Goal: Find specific page/section: Find specific page/section

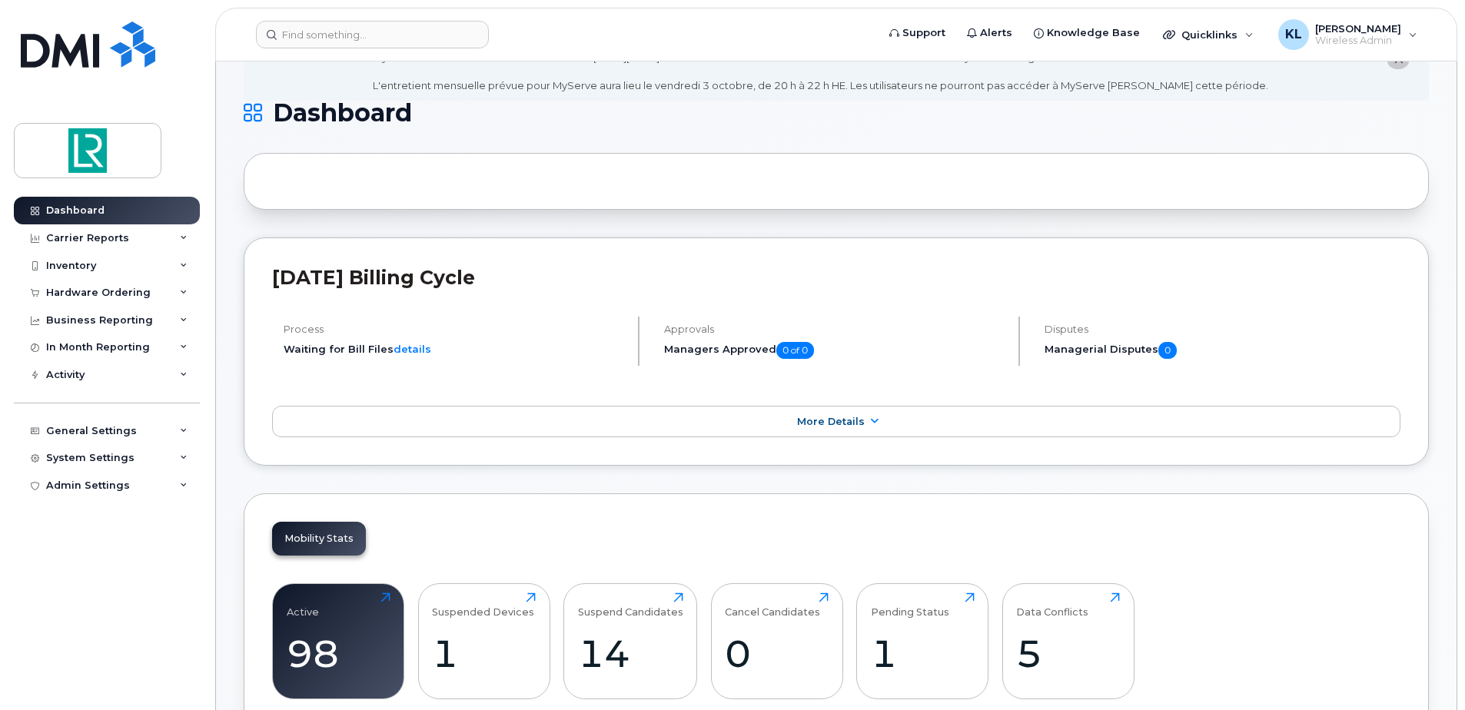
scroll to position [308, 0]
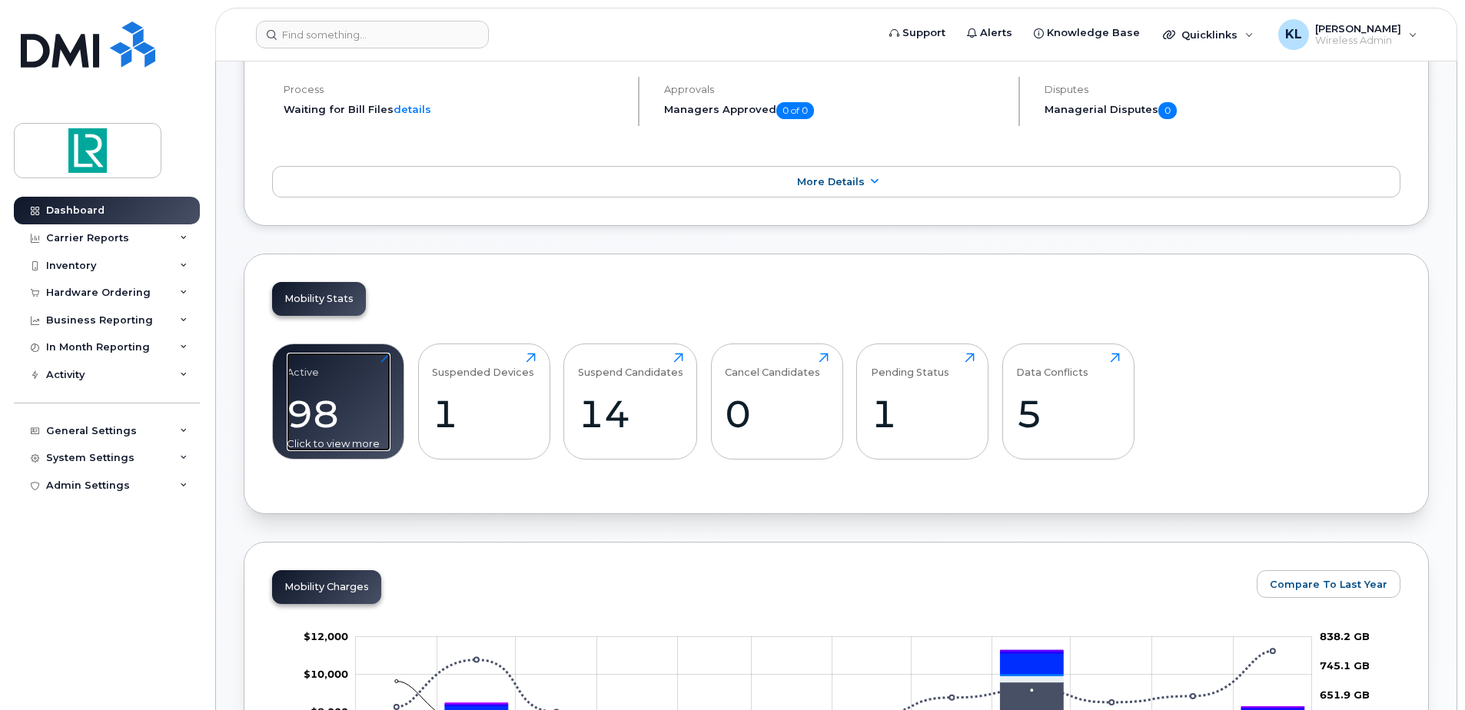
click at [374, 421] on div "98" at bounding box center [339, 413] width 104 height 45
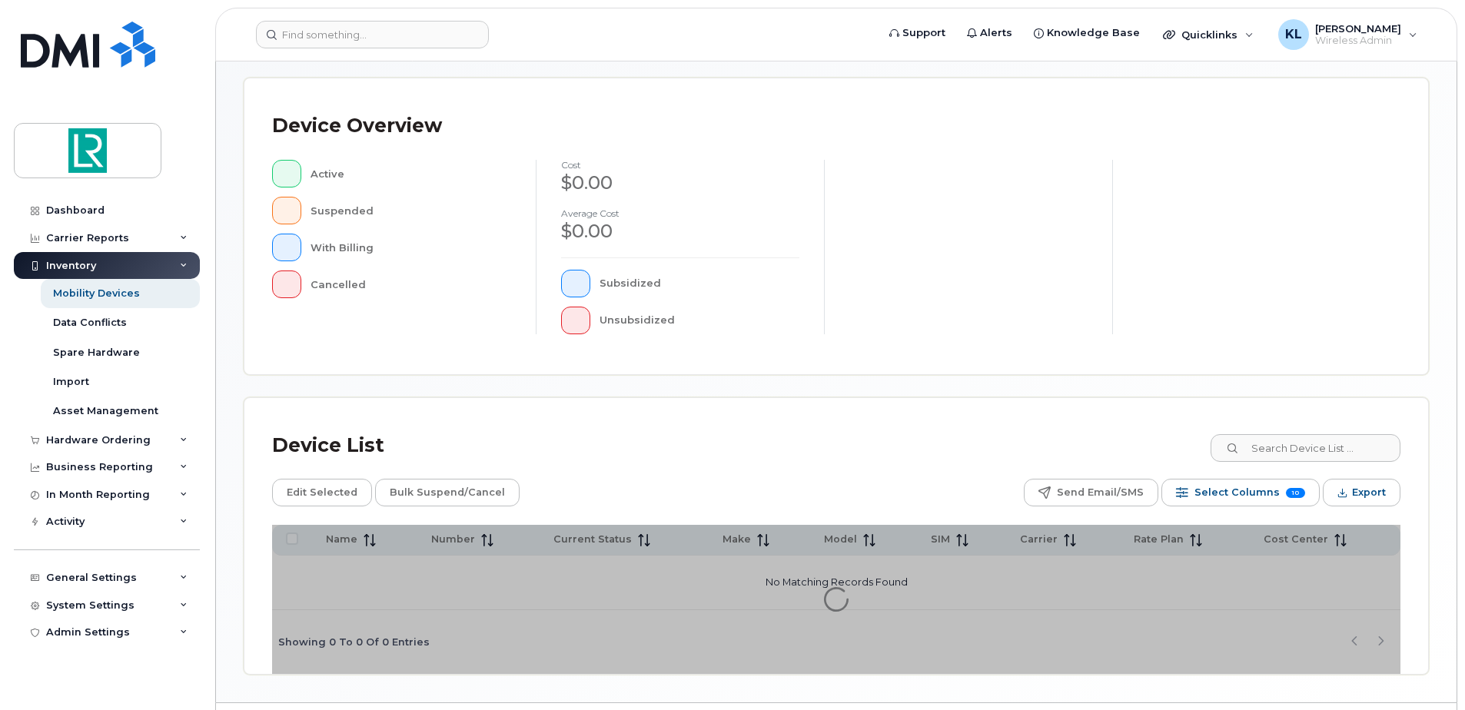
scroll to position [347, 0]
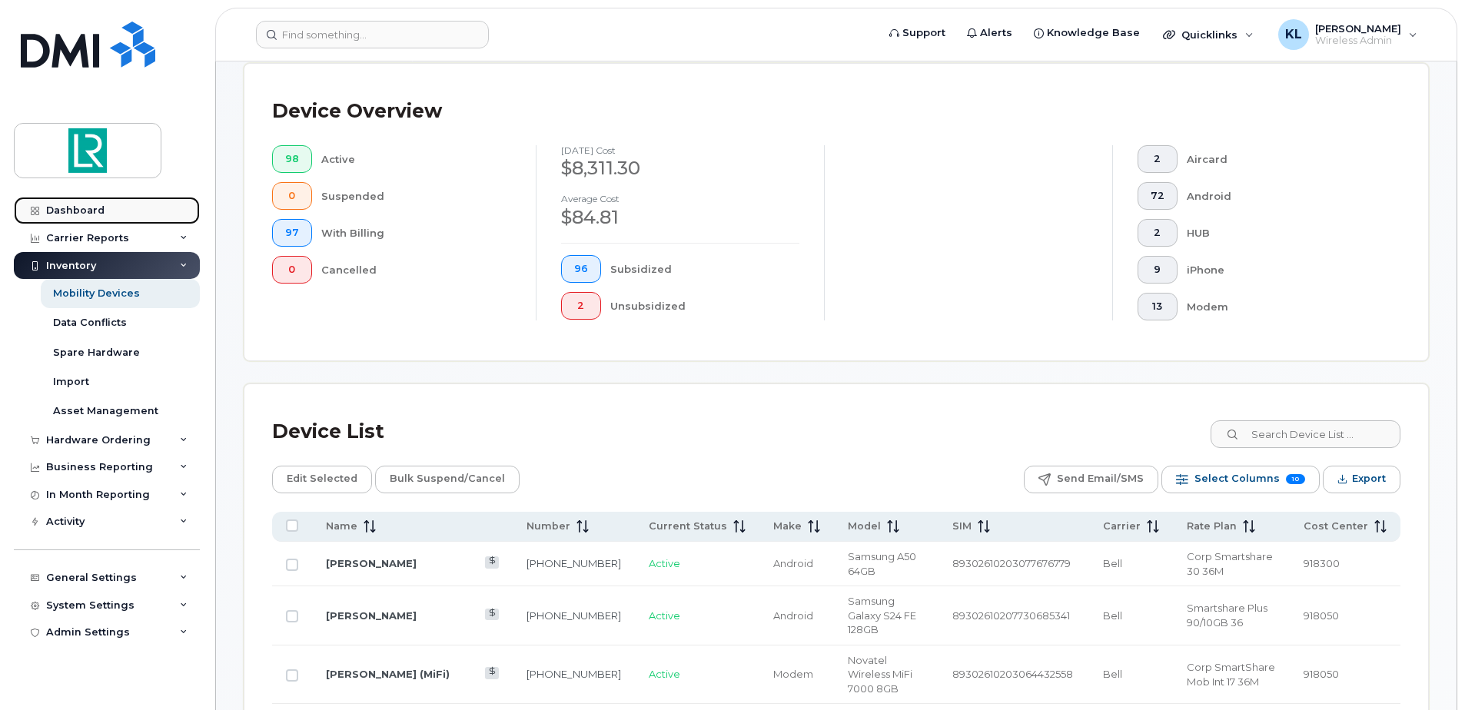
click at [98, 214] on div "Dashboard" at bounding box center [75, 211] width 58 height 12
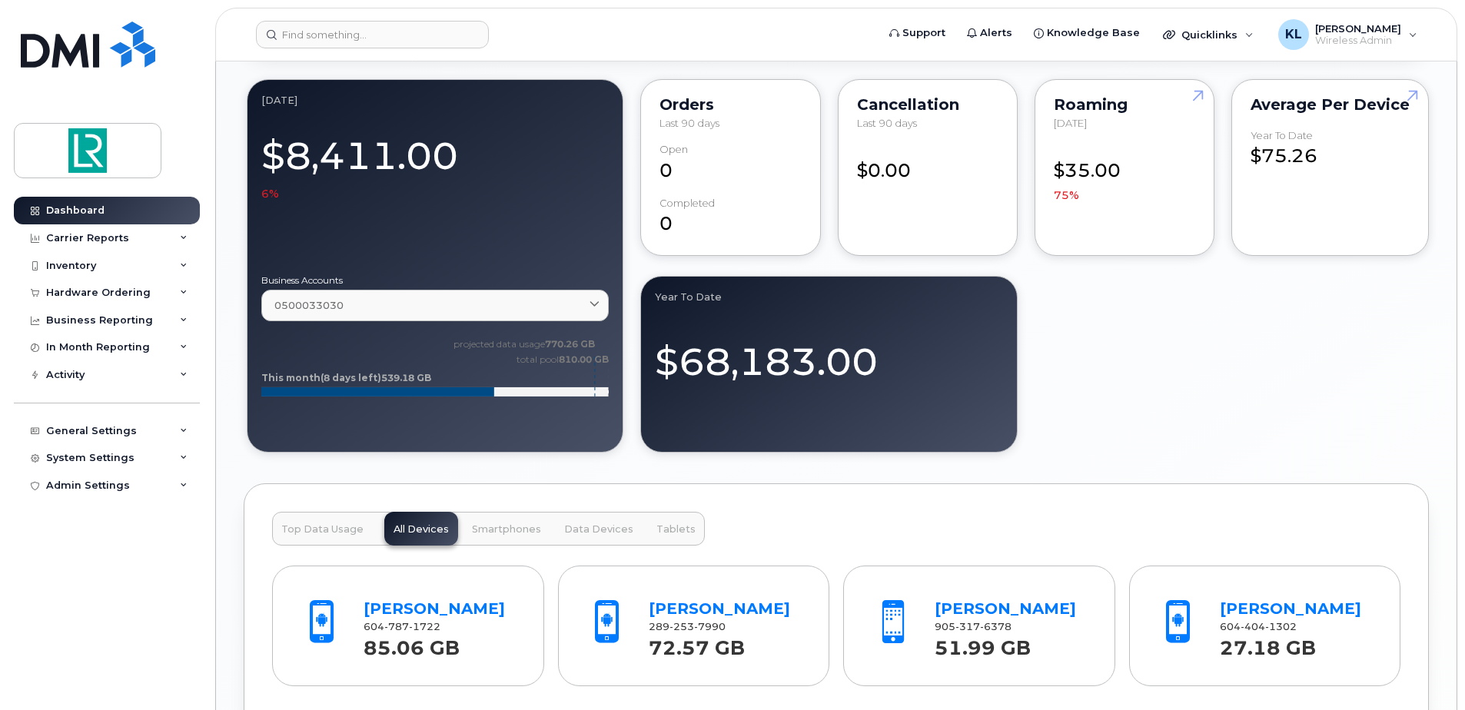
scroll to position [1545, 0]
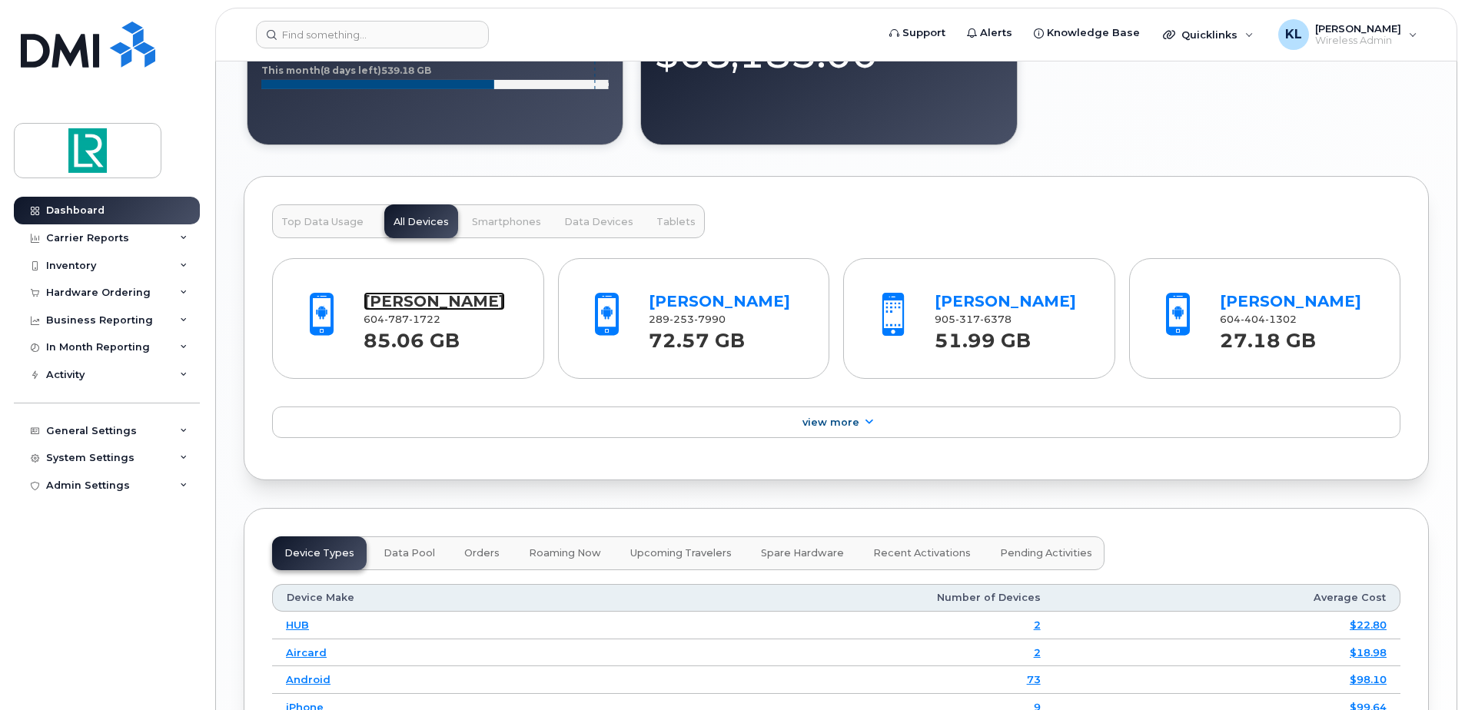
click at [434, 303] on link "[PERSON_NAME]" at bounding box center [434, 301] width 141 height 18
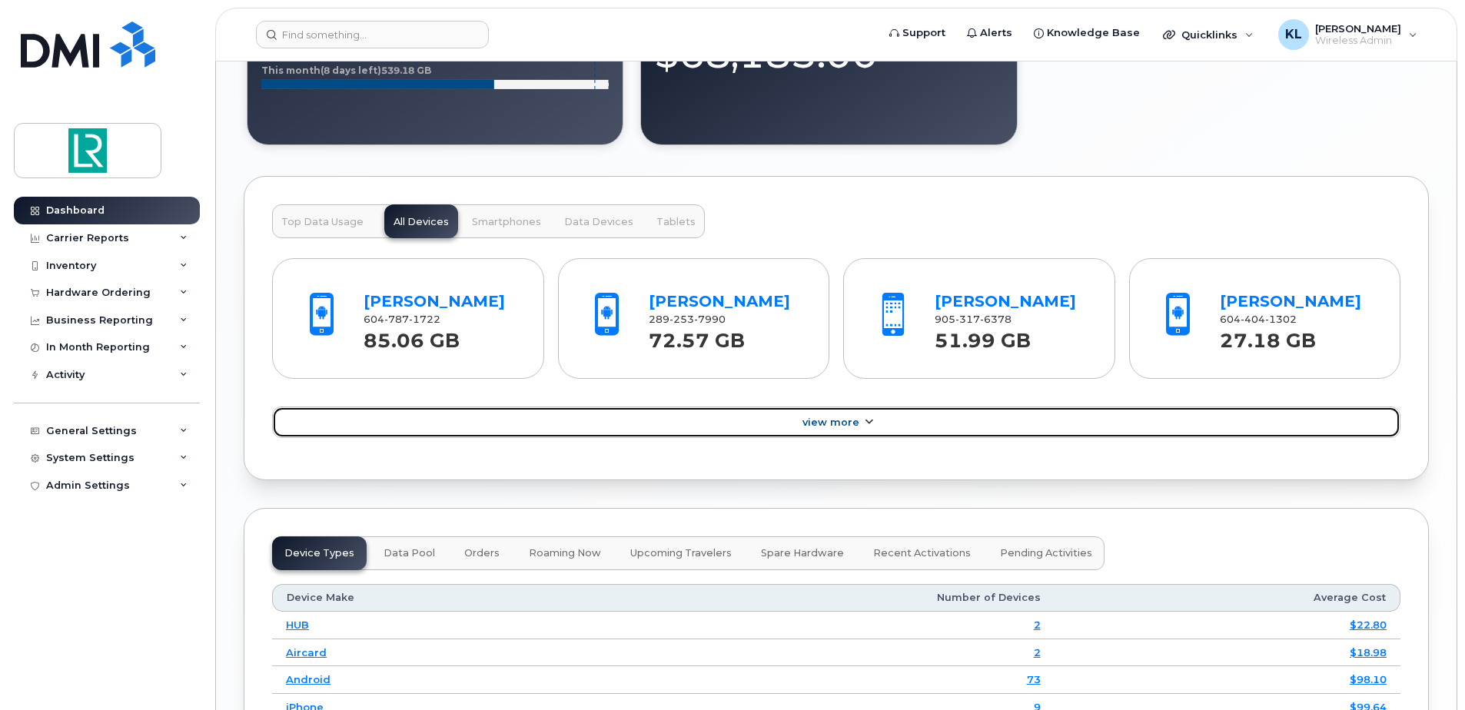
click at [826, 428] on link "View More" at bounding box center [836, 423] width 1129 height 32
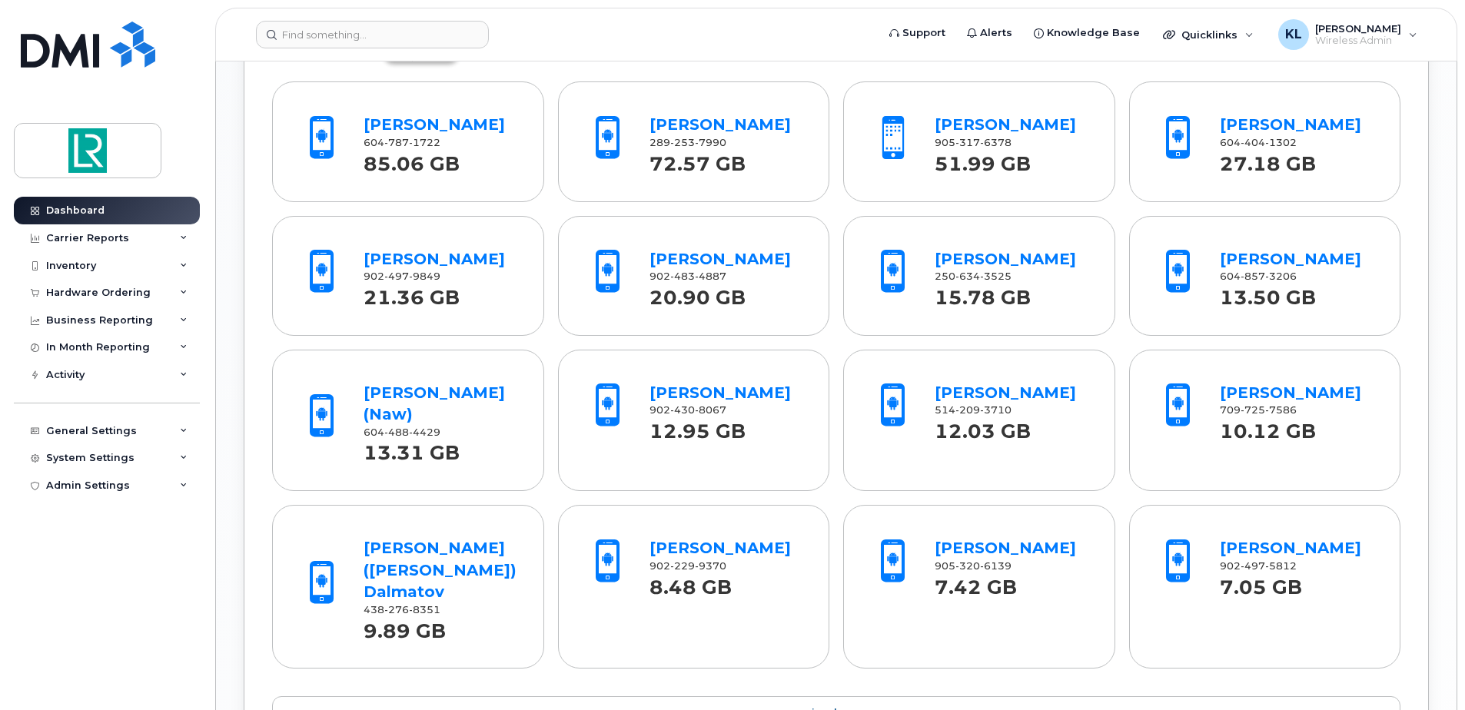
scroll to position [1776, 0]
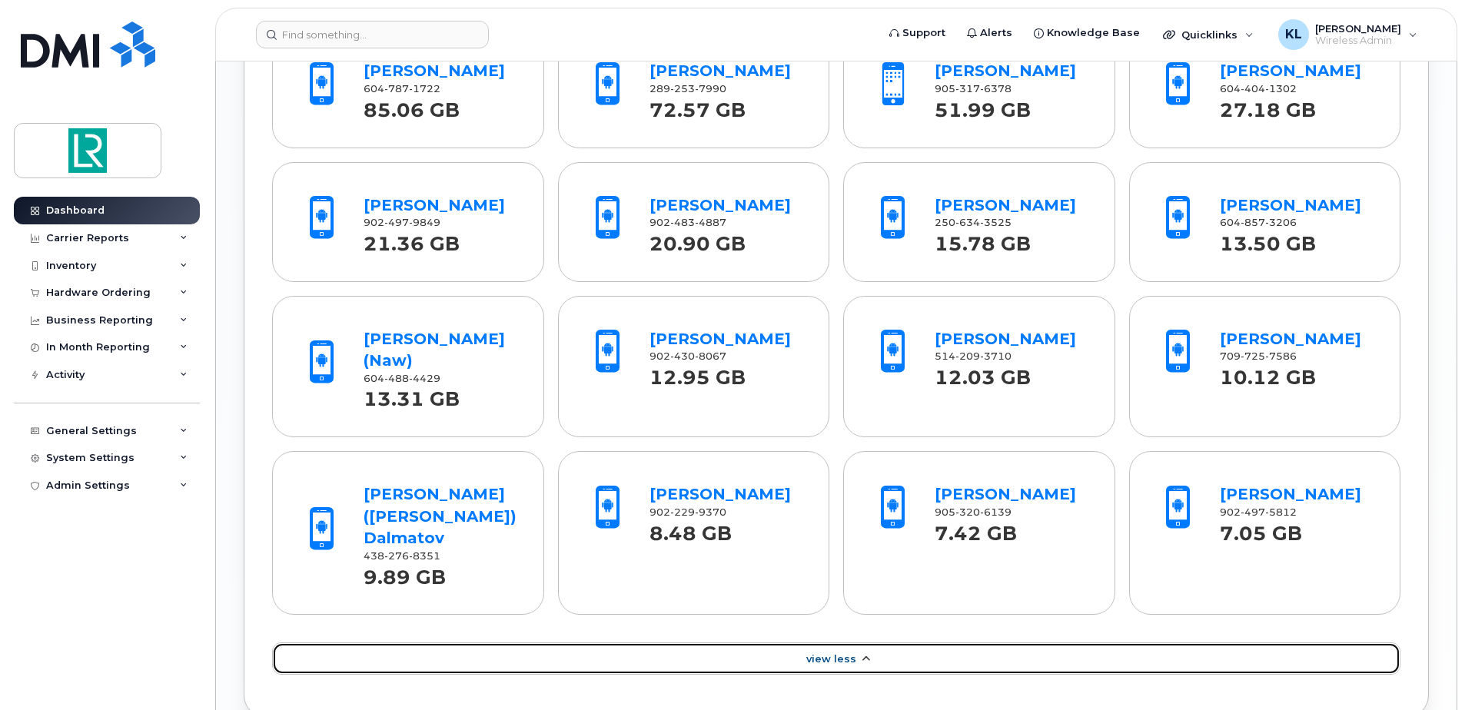
click at [889, 643] on link "View Less" at bounding box center [836, 659] width 1129 height 32
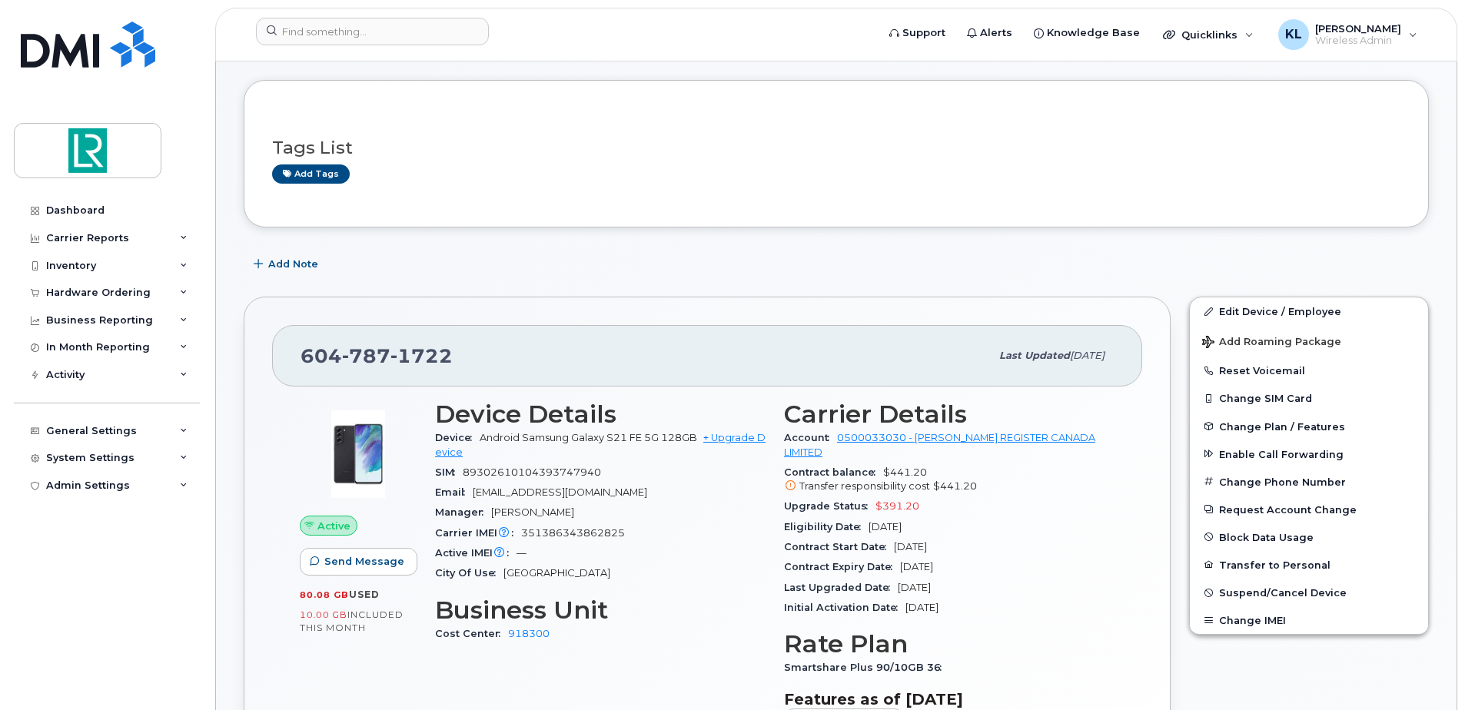
scroll to position [154, 0]
